Goal: Task Accomplishment & Management: Use online tool/utility

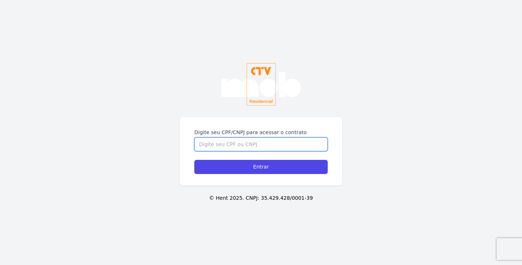
click at [282, 149] on input "Digite seu CPF/CNPJ para acessar o contrato" at bounding box center [261, 144] width 134 height 14
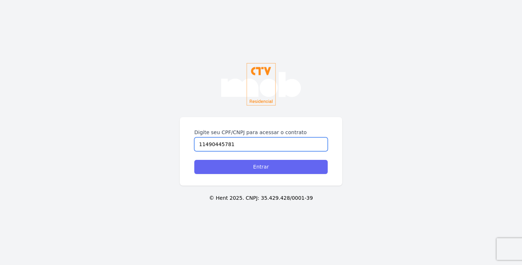
type input "11490445781"
click at [285, 167] on input "Entrar" at bounding box center [261, 167] width 134 height 14
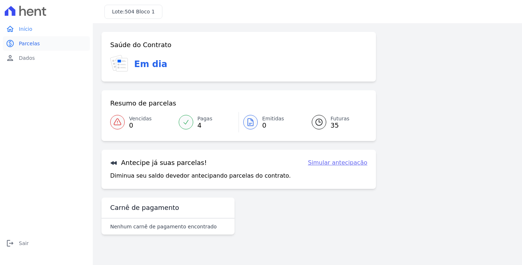
click at [24, 38] on link "paid Parcelas" at bounding box center [46, 43] width 87 height 15
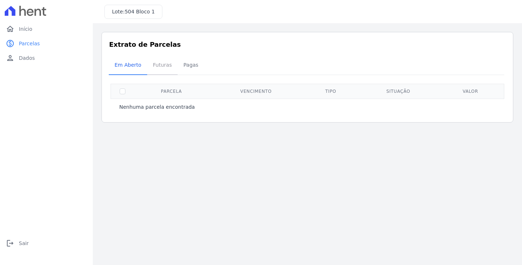
click at [160, 67] on span "Futuras" at bounding box center [163, 65] width 28 height 15
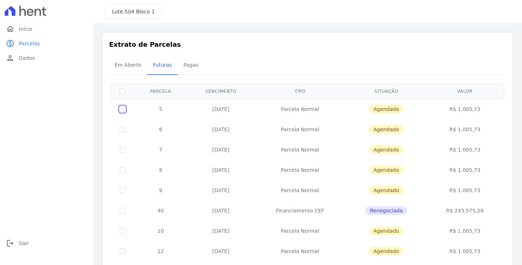
click at [124, 108] on input "checkbox" at bounding box center [123, 109] width 6 height 6
checkbox input "true"
click at [336, 109] on td "Parcela Normal" at bounding box center [300, 109] width 91 height 21
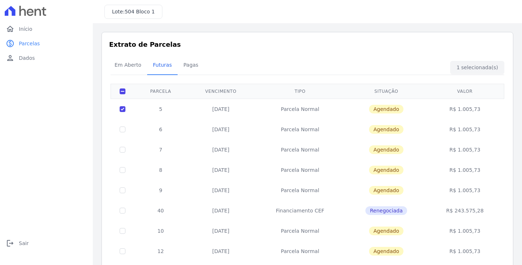
click at [485, 106] on td "R$ 1.005,73" at bounding box center [465, 109] width 76 height 21
click at [477, 59] on div "Em Aberto Futuras Pagas" at bounding box center [308, 66] width 398 height 18
click at [190, 69] on span "Pagas" at bounding box center [191, 65] width 24 height 15
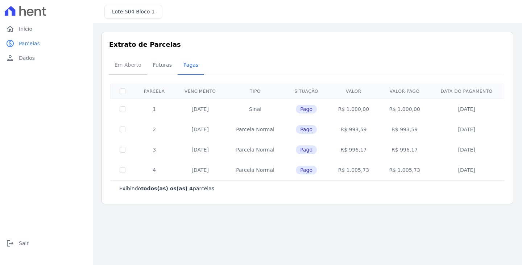
click at [119, 63] on span "Em Aberto" at bounding box center [128, 65] width 36 height 15
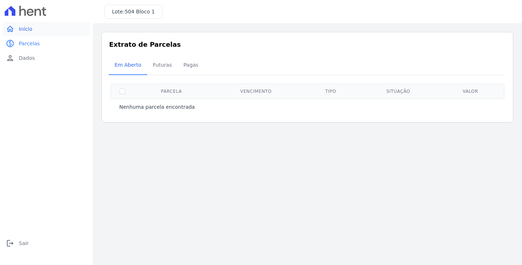
click at [32, 32] on link "home Início" at bounding box center [46, 29] width 87 height 15
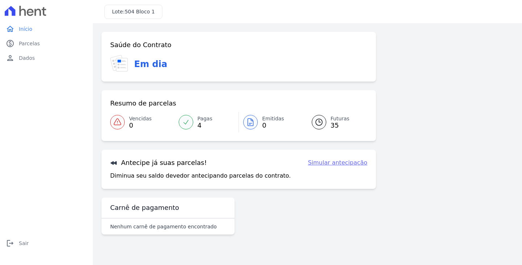
click at [349, 163] on link "Simular antecipação" at bounding box center [337, 163] width 59 height 9
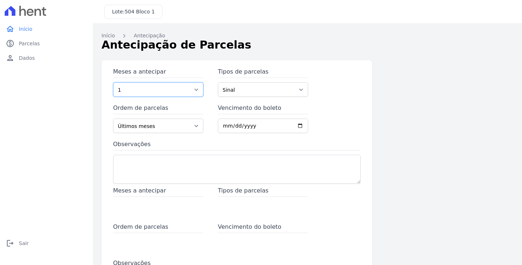
click at [202, 91] on select "1 2 3 4 5 6 7 8 9 10 11 12 13 14 15 16 17 18 19 20 21 22 23 24 25 26 27 28 29 3…" at bounding box center [158, 89] width 90 height 15
select select "9"
click at [113, 82] on select "1 2 3 4 5 6 7 8 9 10 11 12 13 14 15 16 17 18 19 20 21 22 23 24 25 26 27 28 29 3…" at bounding box center [158, 89] width 90 height 15
click at [250, 90] on select "Sinal Parcela Normal Financiamento CEF Outros" at bounding box center [263, 89] width 90 height 15
click at [218, 82] on select "Sinal Parcela Normal Financiamento CEF Outros" at bounding box center [263, 89] width 90 height 15
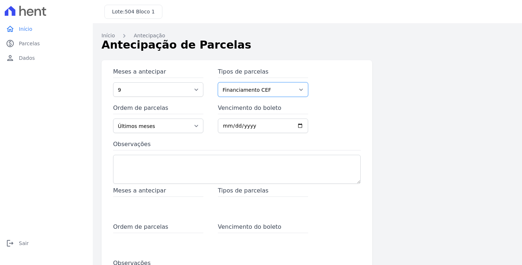
click at [250, 93] on select "Sinal Parcela Normal Financiamento CEF Outros" at bounding box center [263, 89] width 90 height 15
select select "standard"
click at [218, 82] on select "Sinal Parcela Normal Financiamento CEF Outros" at bounding box center [263, 89] width 90 height 15
click at [178, 127] on select "Últimos meses Primeiros meses" at bounding box center [158, 126] width 90 height 15
select select "beginning"
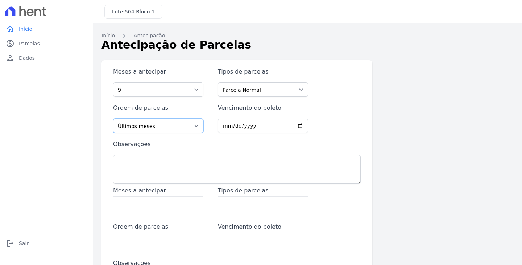
click at [113, 119] on select "Últimos meses Primeiros meses" at bounding box center [158, 126] width 90 height 15
click at [299, 127] on input "Vencimento do boleto" at bounding box center [263, 126] width 90 height 15
type input "[DATE]"
click at [304, 141] on label "Observações" at bounding box center [237, 145] width 248 height 11
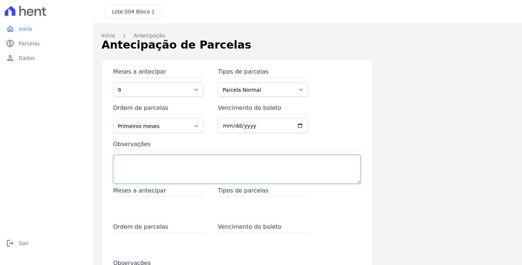
click at [304, 155] on textarea "Observações" at bounding box center [237, 169] width 248 height 29
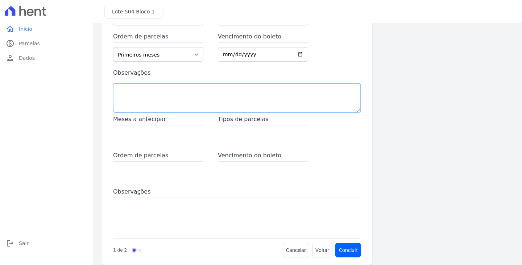
scroll to position [80, 0]
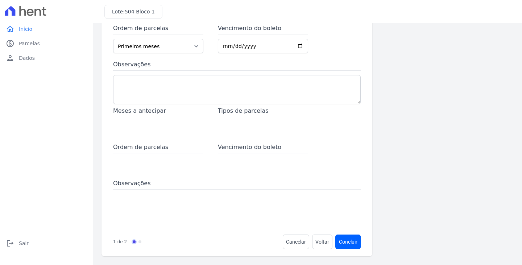
click at [139, 240] on nav "1 de 2" at bounding box center [127, 242] width 28 height 15
click at [138, 245] on nav "1 de 2" at bounding box center [127, 242] width 28 height 15
click at [139, 241] on link "Progress" at bounding box center [140, 242] width 3 height 3
click at [134, 241] on span "Progress" at bounding box center [134, 241] width 5 height 5
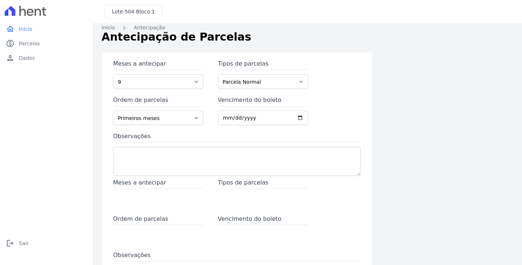
scroll to position [7, 0]
click at [144, 117] on select "Últimos meses Primeiros meses" at bounding box center [158, 118] width 90 height 15
select select "ending"
click at [113, 111] on select "Últimos meses Primeiros meses" at bounding box center [158, 118] width 90 height 15
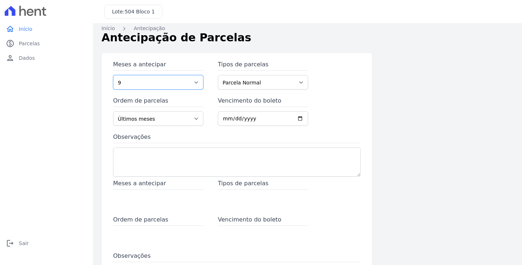
click at [187, 86] on select "1 2 3 4 5 6 7 8 9 10 11 12 13 14 15 16 17 18 19 20 21 22 23 24 25 26 27 28 29 3…" at bounding box center [158, 82] width 90 height 15
select select "5"
click at [113, 75] on select "1 2 3 4 5 6 7 8 9 10 11 12 13 14 15 16 17 18 19 20 21 22 23 24 25 26 27 28 29 3…" at bounding box center [158, 82] width 90 height 15
click at [173, 132] on div "Meses a antecipar 1 2 3 4 5 6 7 8 9 10 11 12 13 14 15 16 17 18 19 20 21 22 23 2…" at bounding box center [237, 119] width 248 height 119
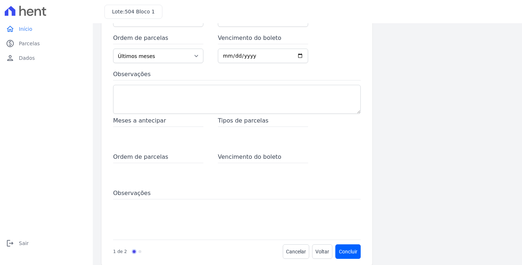
scroll to position [80, 0]
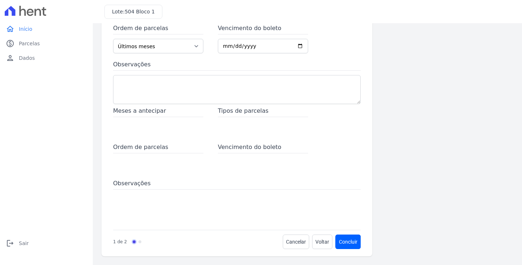
click at [209, 176] on div "Meses a antecipar Tipos de parcelas Ordem de parcelas Vencimento do boleto Obse…" at bounding box center [237, 166] width 248 height 119
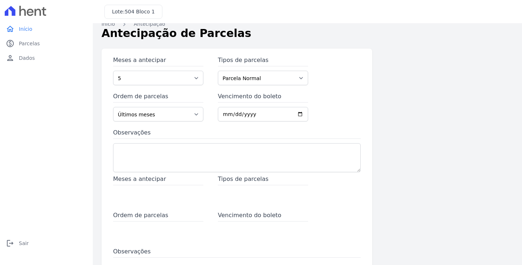
scroll to position [7, 0]
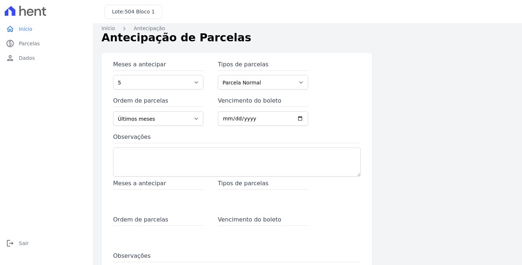
click at [131, 11] on span "504 Bloco 1" at bounding box center [140, 12] width 30 height 6
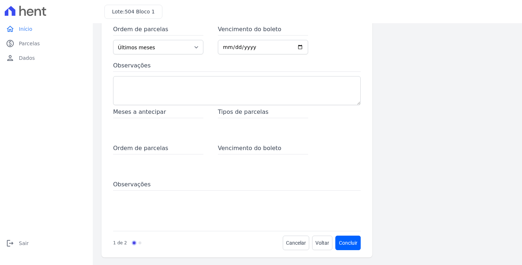
scroll to position [80, 0]
click at [292, 148] on span "Vencimento do boleto" at bounding box center [263, 148] width 90 height 11
click at [151, 188] on span "Observações" at bounding box center [237, 184] width 248 height 11
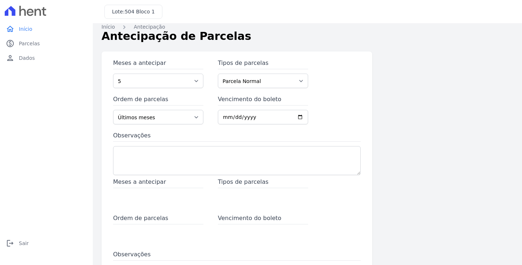
scroll to position [0, 0]
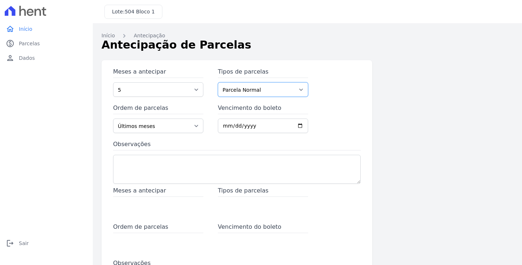
click at [276, 89] on select "Sinal Parcela Normal Financiamento CEF Outros" at bounding box center [263, 89] width 90 height 15
click at [218, 82] on select "Sinal Parcela Normal Financiamento CEF Outros" at bounding box center [263, 89] width 90 height 15
click at [269, 94] on select "Sinal Parcela Normal Financiamento CEF Outros" at bounding box center [263, 89] width 90 height 15
select select "down_payment"
click at [218, 82] on select "Sinal Parcela Normal Financiamento CEF Outros" at bounding box center [263, 89] width 90 height 15
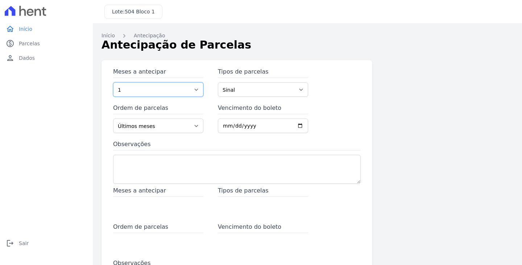
click at [186, 91] on select "1 2 3 4 5 6 7 8 9 10 11 12 13 14 15 16 17 18 19 20 21 22 23 24 25 26 27 28 29 3…" at bounding box center [158, 89] width 90 height 15
select select "5"
click at [113, 82] on select "1 2 3 4 5 6 7 8 9 10 11 12 13 14 15 16 17 18 19 20 21 22 23 24 25 26 27 28 29 3…" at bounding box center [158, 89] width 90 height 15
click at [183, 128] on select "Últimos meses Primeiros meses" at bounding box center [158, 126] width 90 height 15
select select "beginning"
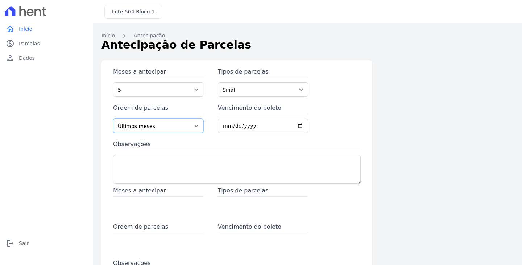
click at [113, 119] on select "Últimos meses Primeiros meses" at bounding box center [158, 126] width 90 height 15
click at [220, 128] on input "Vencimento do boleto" at bounding box center [263, 126] width 90 height 15
type input "[DATE]"
click at [253, 141] on label "Observações" at bounding box center [237, 145] width 248 height 11
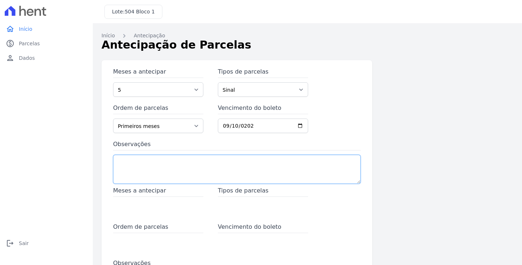
click at [253, 155] on textarea "Observações" at bounding box center [237, 169] width 248 height 29
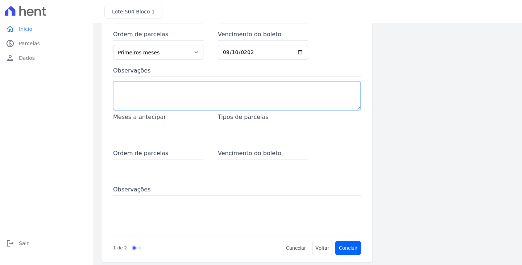
scroll to position [80, 0]
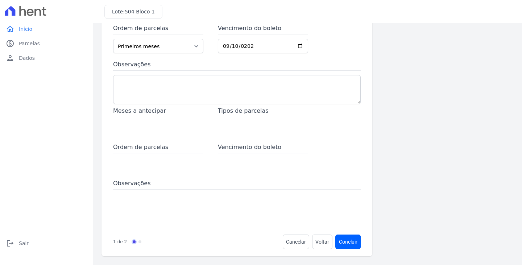
click at [263, 175] on div "Meses a antecipar Tipos de parcelas Ordem de parcelas Vencimento do boleto Obse…" at bounding box center [237, 166] width 248 height 119
click at [320, 241] on span "Voltar" at bounding box center [323, 241] width 14 height 7
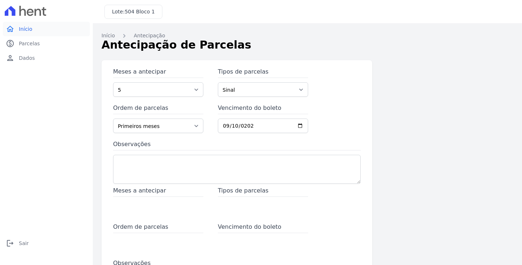
click at [33, 26] on link "home Início" at bounding box center [46, 29] width 87 height 15
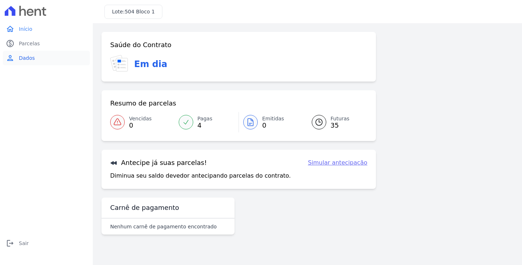
click at [23, 58] on span "Dados" at bounding box center [27, 57] width 16 height 7
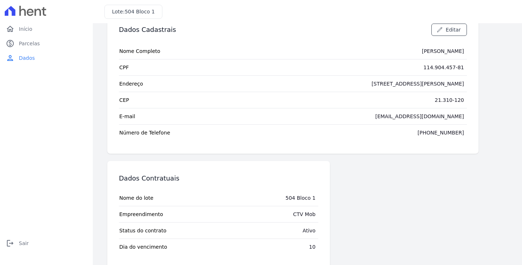
scroll to position [33, 0]
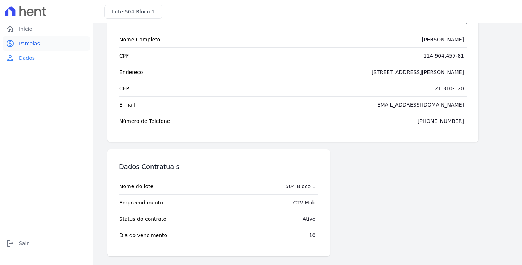
click at [38, 40] on link "paid Parcelas" at bounding box center [46, 43] width 87 height 15
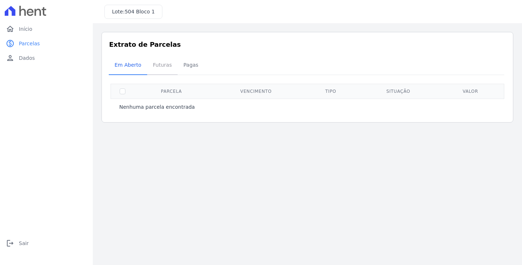
click at [152, 66] on span "Futuras" at bounding box center [163, 65] width 28 height 15
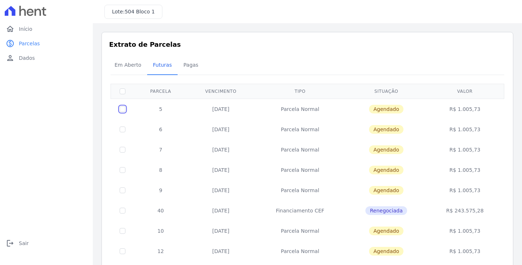
click at [121, 111] on input "checkbox" at bounding box center [123, 109] width 6 height 6
checkbox input "true"
click at [124, 112] on input "checkbox" at bounding box center [123, 109] width 6 height 6
checkbox input "true"
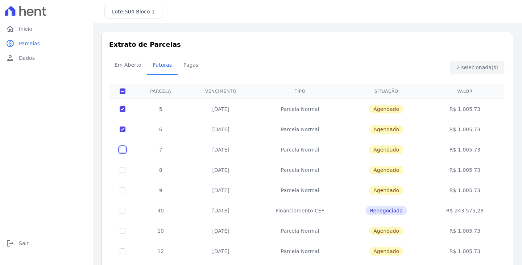
click at [125, 112] on input "checkbox" at bounding box center [123, 109] width 6 height 6
checkbox input "true"
click at [123, 112] on input "checkbox" at bounding box center [123, 109] width 6 height 6
checkbox input "true"
click at [122, 187] on td at bounding box center [123, 190] width 24 height 20
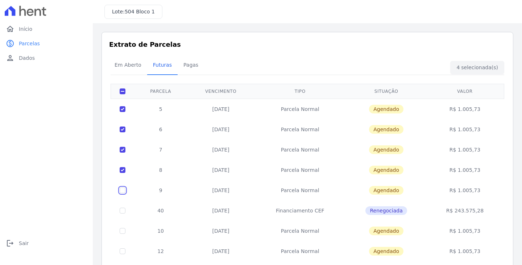
click at [122, 112] on input "checkbox" at bounding box center [123, 109] width 6 height 6
checkbox input "true"
click at [126, 65] on span "Em Aberto" at bounding box center [128, 65] width 36 height 15
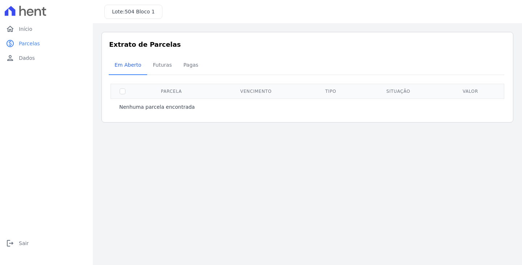
click at [135, 9] on span "504 Bloco 1" at bounding box center [140, 12] width 30 height 6
